Goal: Task Accomplishment & Management: Manage account settings

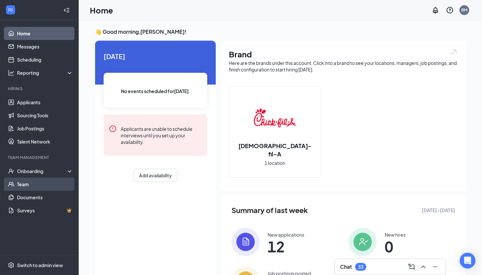
click at [35, 183] on link "Team" at bounding box center [45, 184] width 56 height 13
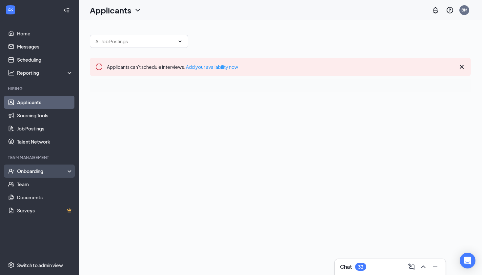
click at [69, 170] on div "Onboarding" at bounding box center [39, 170] width 79 height 13
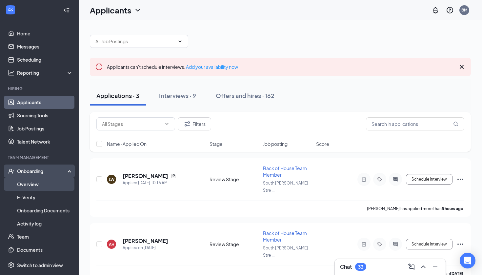
click at [54, 184] on link "Overview" at bounding box center [45, 184] width 56 height 13
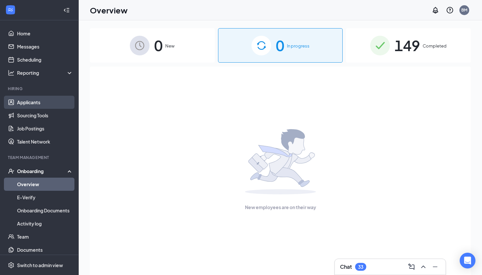
click at [48, 98] on link "Applicants" at bounding box center [45, 102] width 56 height 13
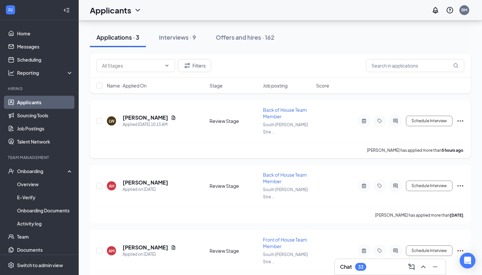
scroll to position [58, 0]
click at [185, 35] on div "Interviews · 9" at bounding box center [177, 38] width 37 height 8
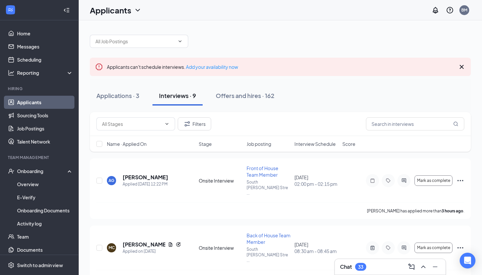
click at [384, 1] on div "Applicants BM" at bounding box center [280, 10] width 403 height 20
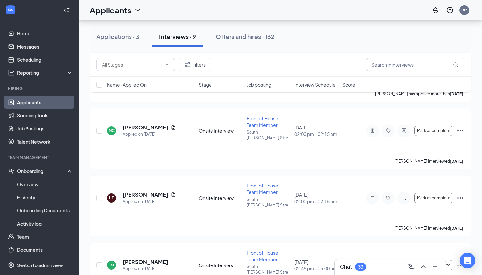
scroll to position [251, 0]
click at [460, 192] on div "Mark as complete" at bounding box center [415, 198] width 98 height 13
click at [459, 195] on icon "Ellipses" at bounding box center [460, 199] width 8 height 8
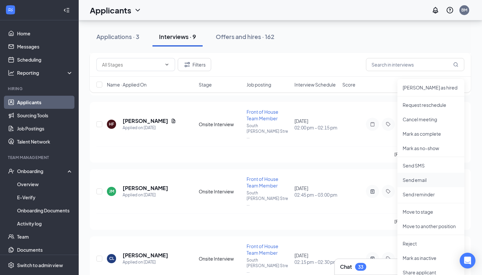
scroll to position [334, 0]
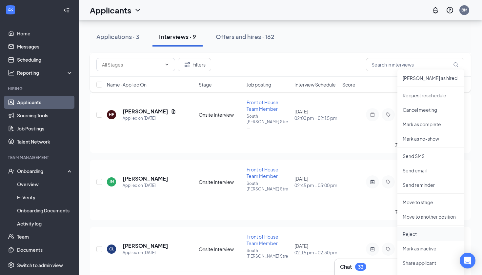
click at [414, 234] on p "Reject" at bounding box center [430, 234] width 56 height 7
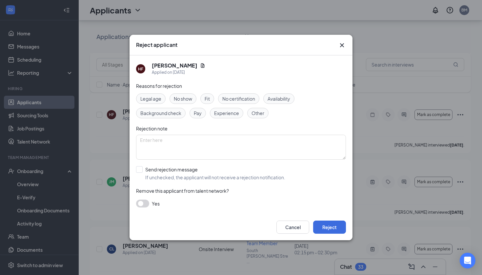
click at [140, 164] on div "Reasons for rejection Legal age No show Fit No certification Availability Backg…" at bounding box center [241, 148] width 210 height 132
click at [140, 170] on input "Send rejection message If unchecked, the applicant will not receive a rejection…" at bounding box center [210, 173] width 149 height 14
checkbox input "true"
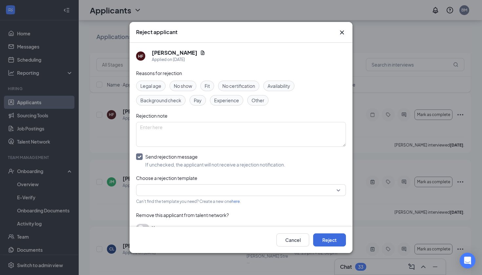
click at [182, 182] on div "Reasons for rejection Legal age No show Fit No certification Availability Backg…" at bounding box center [241, 153] width 210 height 169
click at [179, 187] on input "search" at bounding box center [238, 189] width 197 height 11
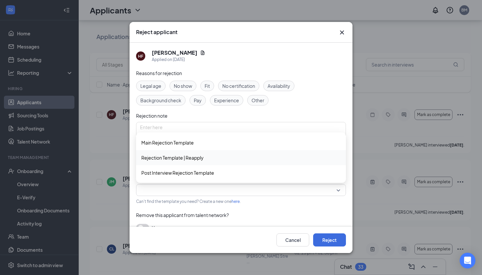
click at [342, 35] on icon "Cross" at bounding box center [342, 32] width 8 height 8
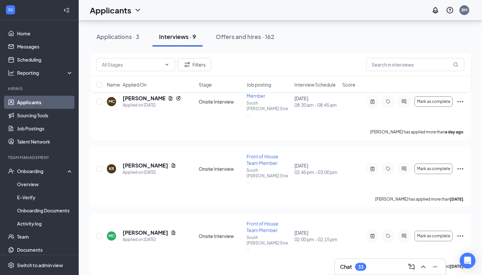
scroll to position [153, 0]
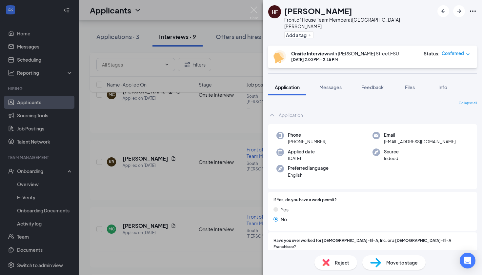
click at [182, 144] on div "HF [PERSON_NAME] Front of House Team Member at [GEOGRAPHIC_DATA][PERSON_NAME] A…" at bounding box center [241, 137] width 482 height 275
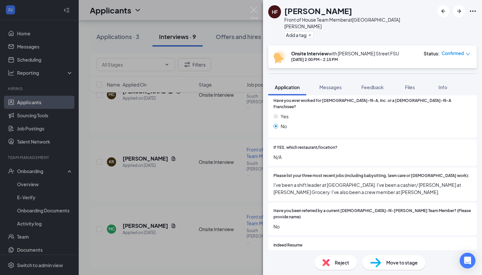
scroll to position [141, 0]
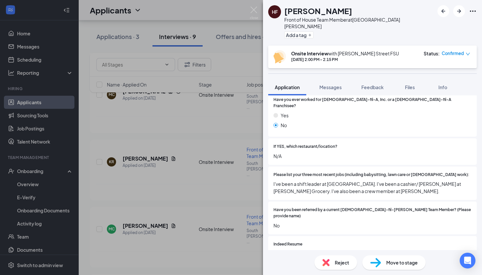
click at [371, 261] on img at bounding box center [375, 262] width 11 height 9
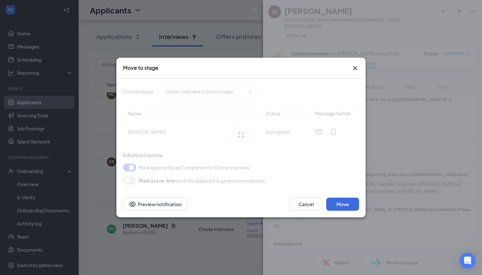
type input "Hiring Complete (final stage)"
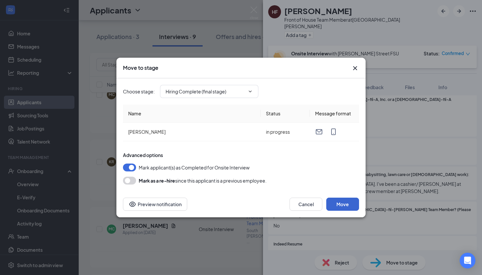
click at [342, 208] on button "Move" at bounding box center [342, 204] width 33 height 13
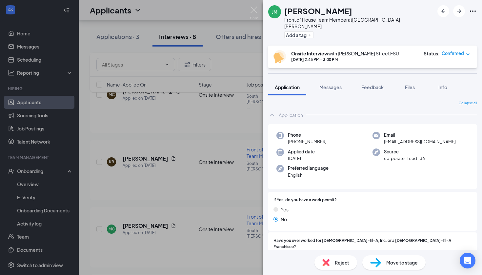
click at [216, 174] on div "[PERSON_NAME] Front of House Team Member at [GEOGRAPHIC_DATA][PERSON_NAME] Add …" at bounding box center [241, 137] width 482 height 275
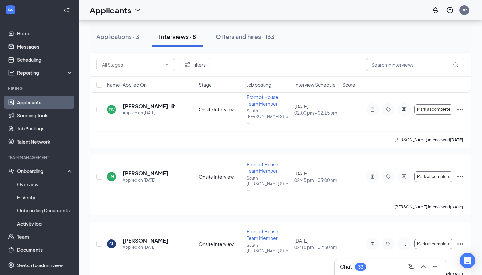
scroll to position [300, 0]
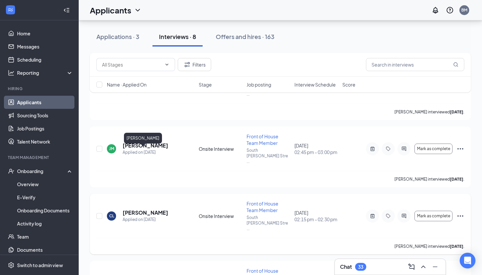
click at [141, 209] on h5 "[PERSON_NAME]" at bounding box center [146, 212] width 46 height 7
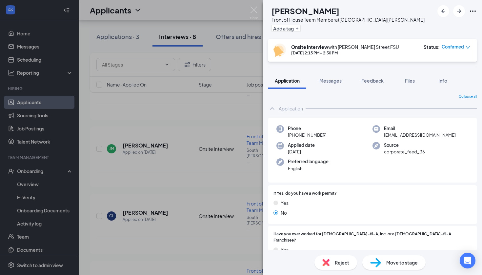
drag, startPoint x: 293, startPoint y: 133, endPoint x: 340, endPoint y: 134, distance: 46.2
click at [340, 134] on div "Phone [PHONE_NUMBER]" at bounding box center [324, 131] width 96 height 13
copy span "[PHONE_NUMBER]"
click at [385, 265] on div "Move to stage" at bounding box center [393, 262] width 63 height 14
type input "Hiring Complete (final stage)"
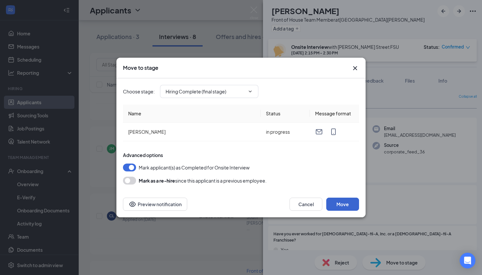
click at [346, 203] on button "Move" at bounding box center [342, 204] width 33 height 13
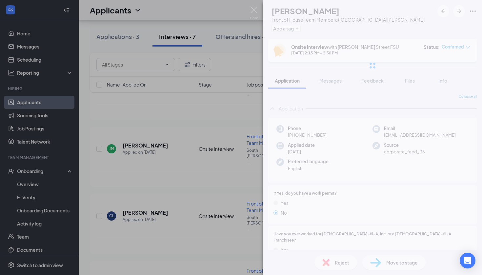
scroll to position [277, 0]
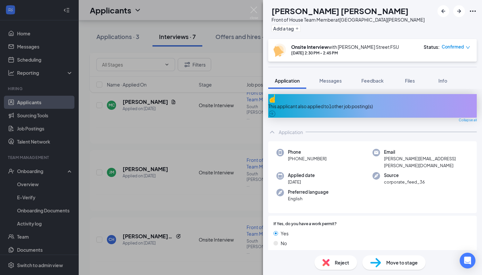
click at [208, 102] on div "[PERSON_NAME] Front of House Team Member at [GEOGRAPHIC_DATA][PERSON_NAME] Add …" at bounding box center [241, 137] width 482 height 275
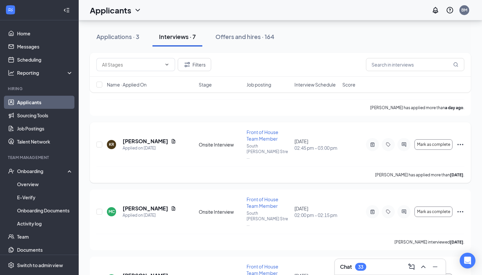
scroll to position [175, 0]
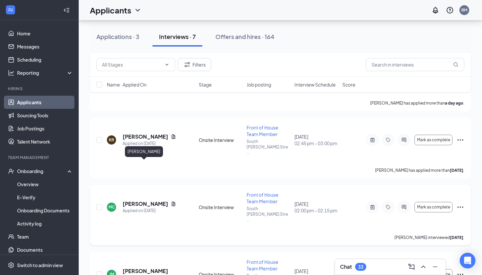
click at [135, 200] on h5 "[PERSON_NAME]" at bounding box center [146, 203] width 46 height 7
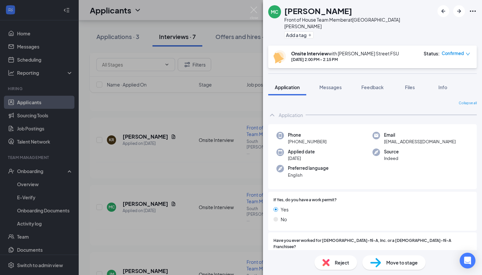
drag, startPoint x: 293, startPoint y: 134, endPoint x: 344, endPoint y: 133, distance: 50.1
click at [344, 133] on div "Phone [PHONE_NUMBER]" at bounding box center [324, 138] width 96 height 13
copy span "[PHONE_NUMBER]"
click at [386, 263] on span "Move to stage" at bounding box center [401, 262] width 31 height 7
type input "Hiring Complete (final stage)"
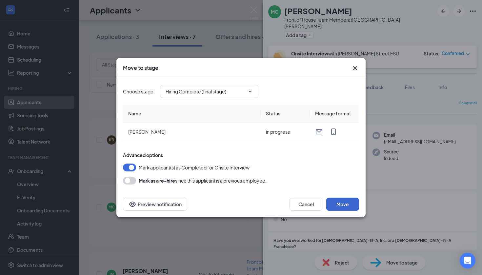
click at [342, 200] on button "Move" at bounding box center [342, 204] width 33 height 13
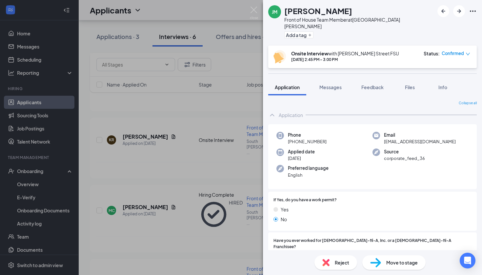
click at [237, 146] on div "[PERSON_NAME] Front of House Team Member at [GEOGRAPHIC_DATA][PERSON_NAME] Add …" at bounding box center [241, 137] width 482 height 275
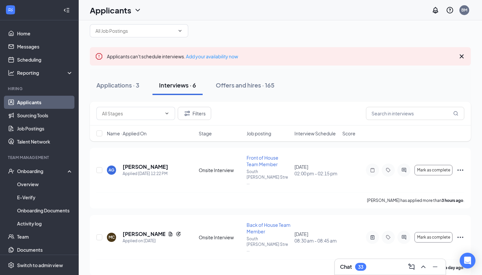
scroll to position [9, 0]
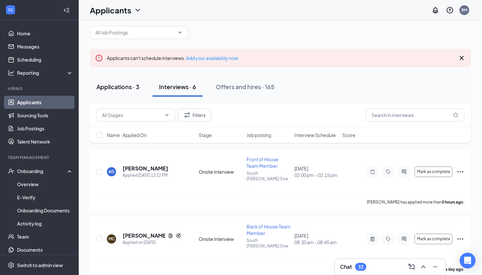
click at [123, 81] on button "Applications · 3" at bounding box center [118, 87] width 56 height 20
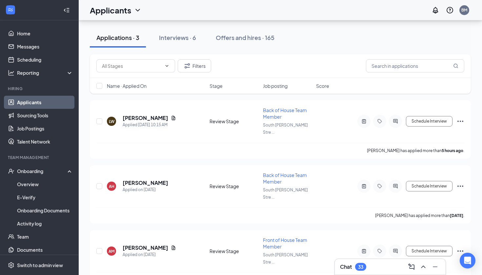
scroll to position [58, 0]
click at [261, 33] on button "Offers and hires · 165" at bounding box center [245, 38] width 72 height 20
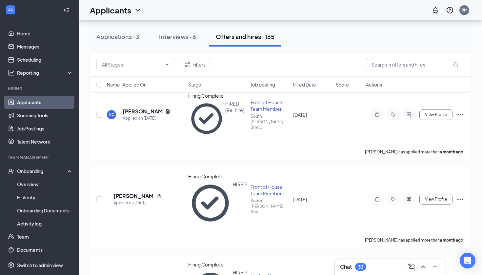
scroll to position [608, 0]
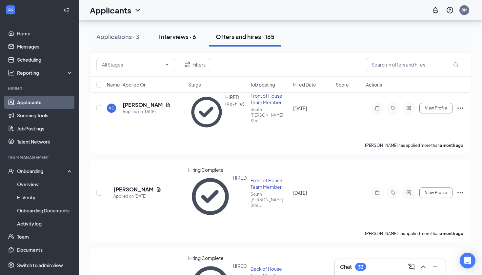
click at [190, 44] on button "Interviews · 6" at bounding box center [177, 37] width 50 height 20
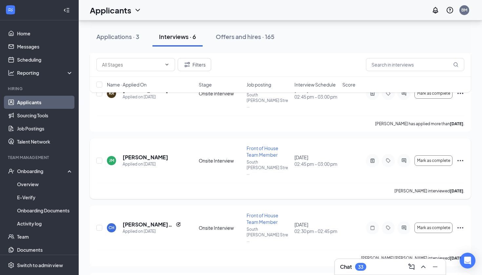
scroll to position [221, 0]
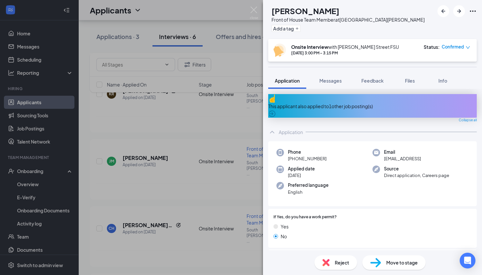
drag, startPoint x: 293, startPoint y: 154, endPoint x: 334, endPoint y: 152, distance: 41.6
click at [334, 152] on div "Phone [PHONE_NUMBER]" at bounding box center [324, 155] width 96 height 13
copy span "[PHONE_NUMBER]"
click at [382, 262] on div "Move to stage" at bounding box center [393, 262] width 63 height 14
type input "Hiring Complete (final stage)"
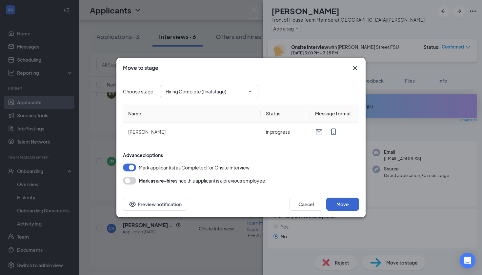
click at [350, 199] on button "Move" at bounding box center [342, 204] width 33 height 13
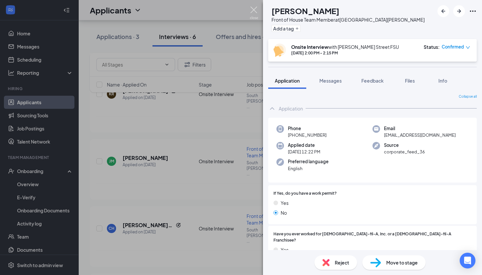
click at [254, 12] on img at bounding box center [254, 13] width 8 height 13
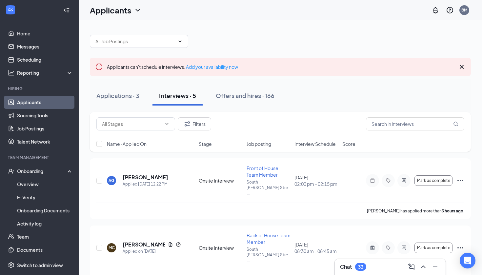
click at [461, 65] on icon "Cross" at bounding box center [461, 67] width 8 height 8
